Goal: Find specific page/section: Find specific page/section

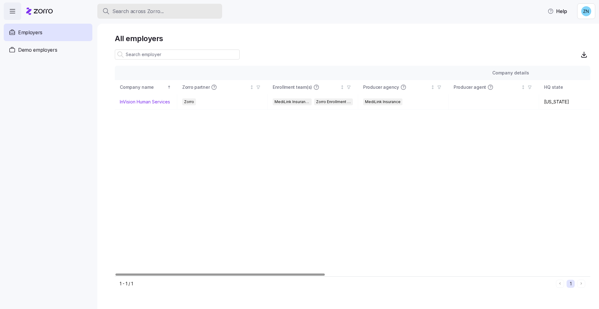
drag, startPoint x: 0, startPoint y: 0, endPoint x: 165, endPoint y: 13, distance: 165.8
click at [165, 13] on div "Search across Zorro..." at bounding box center [159, 11] width 115 height 8
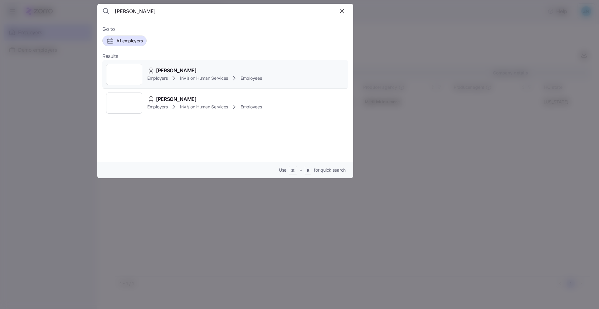
type input "[PERSON_NAME]"
click at [193, 80] on span "InVision Human Services" at bounding box center [204, 78] width 48 height 6
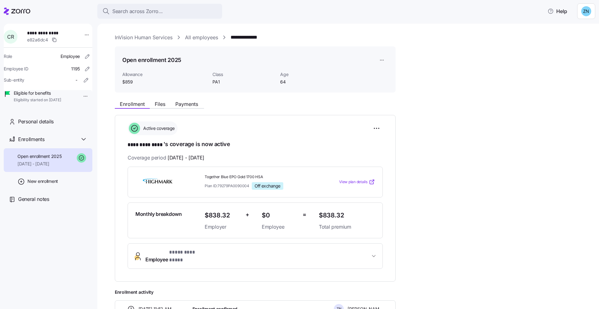
click at [206, 260] on button "Employee * ********* **** *" at bounding box center [255, 256] width 254 height 25
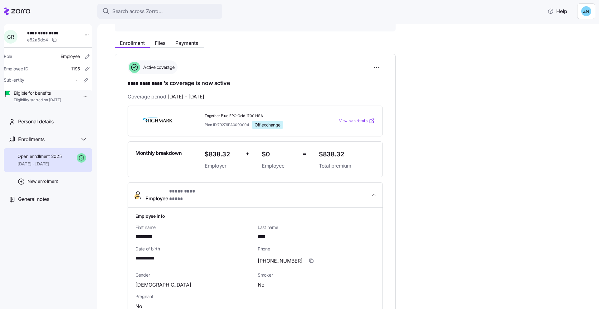
scroll to position [129, 0]
